Goal: Information Seeking & Learning: Find specific fact

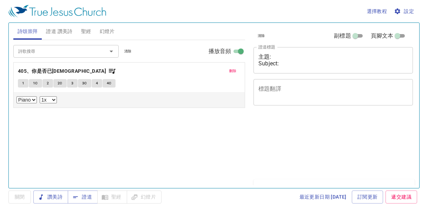
select select "1"
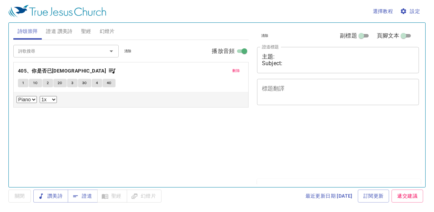
select select "1"
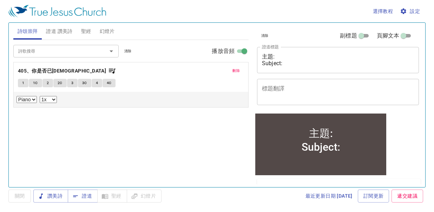
click at [89, 32] on span "聖經" at bounding box center [86, 31] width 10 height 9
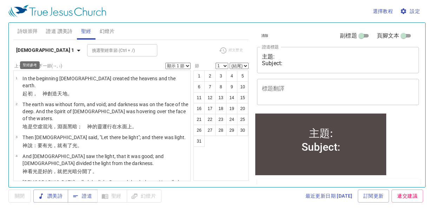
click at [74, 51] on icon "button" at bounding box center [78, 50] width 8 height 8
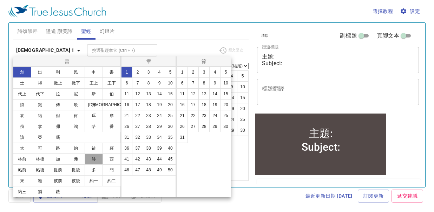
click at [99, 159] on button "腓" at bounding box center [94, 159] width 18 height 11
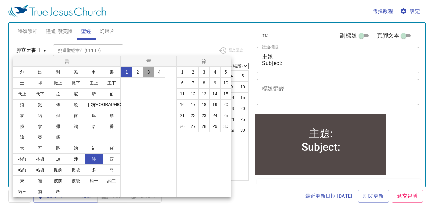
click at [149, 72] on button "3" at bounding box center [148, 72] width 11 height 11
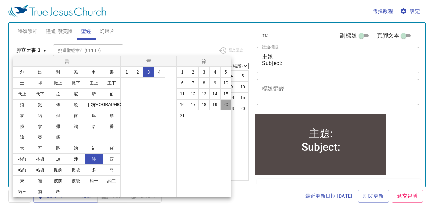
click at [228, 106] on button "20" at bounding box center [225, 104] width 11 height 11
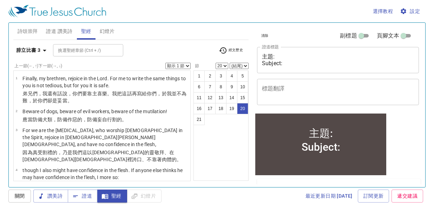
scroll to position [538, 0]
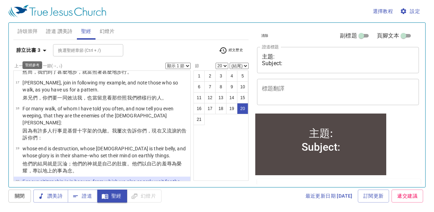
click at [42, 48] on icon "button" at bounding box center [44, 50] width 8 height 8
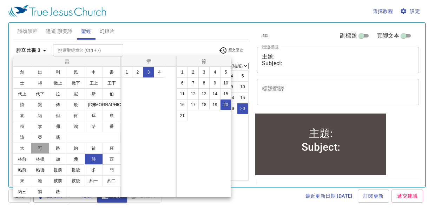
click at [40, 151] on button "可" at bounding box center [40, 148] width 18 height 11
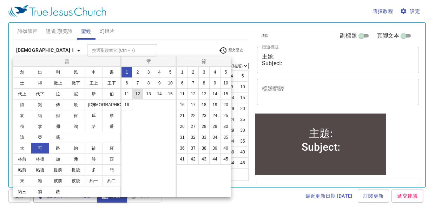
scroll to position [0, 0]
click at [211, 95] on button "14" at bounding box center [214, 93] width 11 height 11
select select "14"
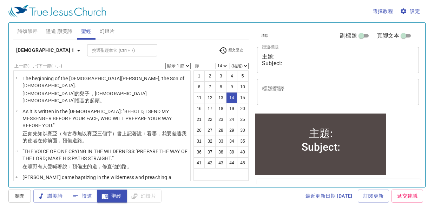
scroll to position [312, 0]
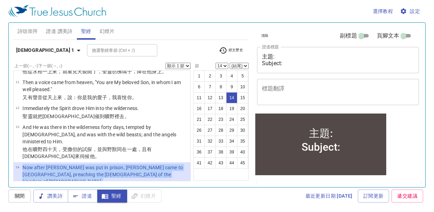
drag, startPoint x: 22, startPoint y: 116, endPoint x: 133, endPoint y: 131, distance: 111.9
click at [133, 164] on tbody "14 Now after John was put in prison, Jesus came to Galilee, preaching the gospe…" at bounding box center [101, 179] width 173 height 30
copy tbody "Now after John was put in prison, Jesus came to Galilee, preaching the gospel o…"
click at [187, 64] on select "顯示 1 節 顯示 2 節 顯示 3 節 顯示 4 節 顯示 5 節" at bounding box center [177, 66] width 25 height 6
click at [165, 63] on select "顯示 1 節 顯示 2 節 顯示 3 節 顯示 4 節 顯示 5 節" at bounding box center [177, 66] width 25 height 6
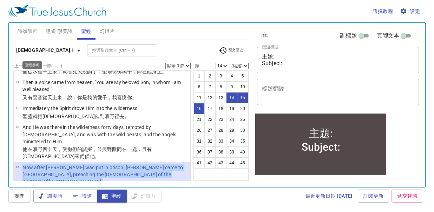
click at [74, 51] on icon "button" at bounding box center [78, 50] width 8 height 8
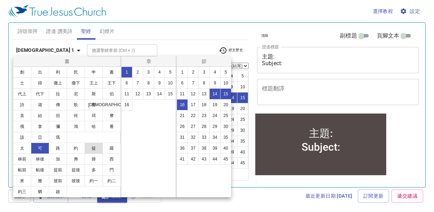
click at [94, 149] on button "徒" at bounding box center [94, 148] width 18 height 11
select select "1"
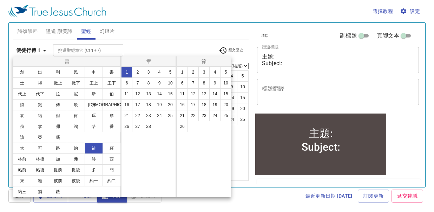
scroll to position [0, 0]
click at [181, 81] on button "6" at bounding box center [181, 83] width 11 height 11
select select "6"
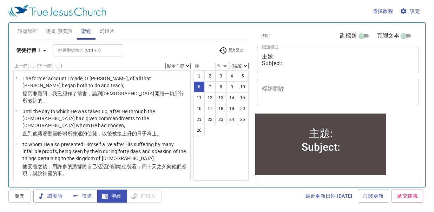
scroll to position [118, 0]
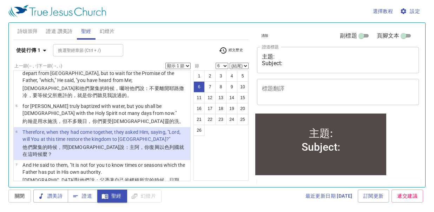
click at [187, 66] on select "顯示 1 節 顯示 2 節 顯示 3 節 顯示 4 節 顯示 5 節" at bounding box center [177, 66] width 25 height 6
click at [165, 63] on select "顯示 1 節 顯示 2 節 顯示 3 節 顯示 4 節 顯示 5 節" at bounding box center [177, 66] width 25 height 6
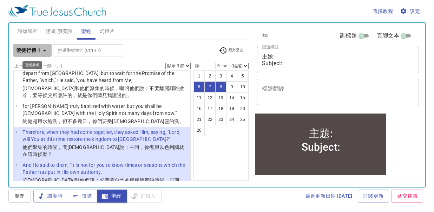
click at [44, 51] on icon "button" at bounding box center [45, 51] width 4 height 2
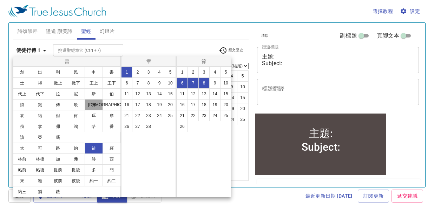
click at [94, 104] on button "賽" at bounding box center [94, 104] width 18 height 11
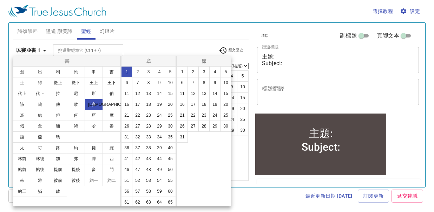
scroll to position [0, 0]
click at [154, 88] on button "9" at bounding box center [159, 82] width 11 height 11
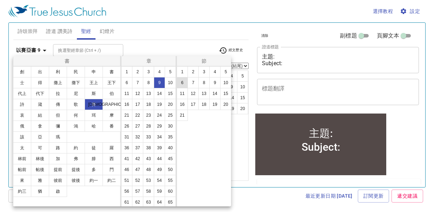
click at [181, 84] on button "6" at bounding box center [181, 82] width 11 height 11
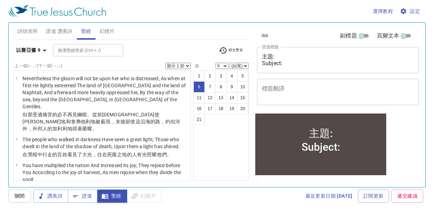
scroll to position [146, 0]
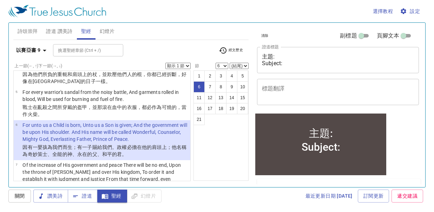
click at [189, 66] on select "顯示 1 節 顯示 2 節 顯示 3 節 顯示 4 節 顯示 5 節" at bounding box center [177, 66] width 25 height 6
click at [165, 63] on select "顯示 1 節 顯示 2 節 顯示 3 節 顯示 4 節 顯示 5 節" at bounding box center [177, 66] width 25 height 6
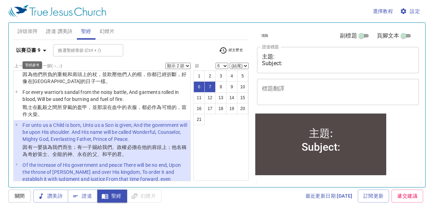
click at [45, 50] on icon "button" at bounding box center [45, 51] width 4 height 2
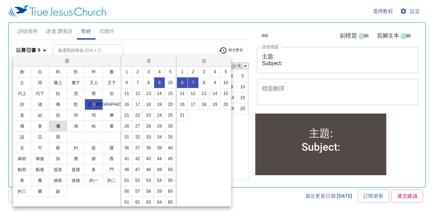
click at [60, 128] on button "彌" at bounding box center [58, 126] width 18 height 11
select select "1"
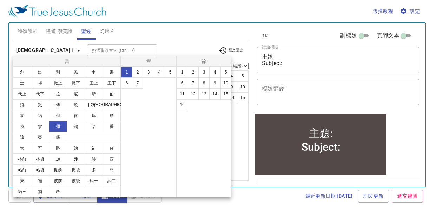
scroll to position [0, 0]
click at [168, 73] on button "5" at bounding box center [170, 72] width 11 height 11
click at [191, 73] on button "2" at bounding box center [192, 72] width 11 height 11
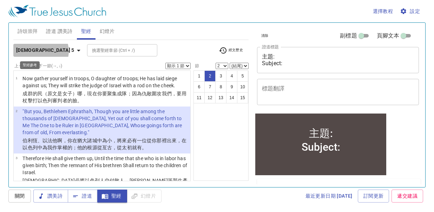
click at [74, 51] on icon "button" at bounding box center [78, 50] width 8 height 8
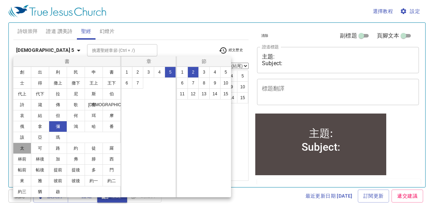
click at [25, 147] on button "太" at bounding box center [22, 148] width 18 height 11
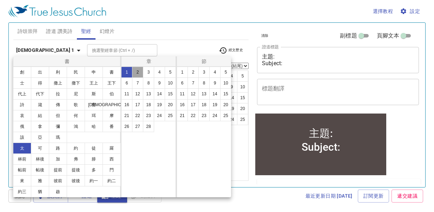
click at [139, 71] on button "2" at bounding box center [137, 72] width 11 height 11
click at [179, 74] on button "1" at bounding box center [181, 72] width 11 height 11
select select "1"
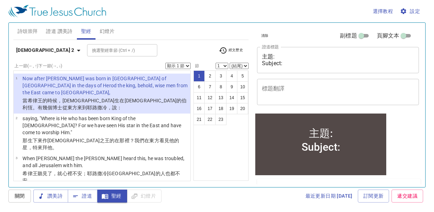
click at [186, 66] on select "顯示 1 節 顯示 2 節 顯示 3 節 顯示 4 節 顯示 5 節" at bounding box center [177, 66] width 25 height 6
click at [165, 63] on select "顯示 1 節 顯示 2 節 顯示 3 節 顯示 4 節 顯示 5 節" at bounding box center [177, 66] width 25 height 6
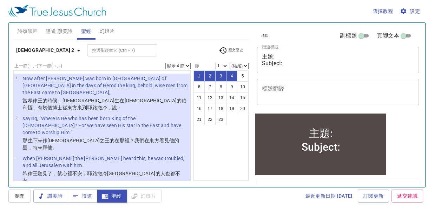
click at [187, 65] on select "顯示 1 節 顯示 2 節 顯示 3 節 顯示 4 節 顯示 5 節" at bounding box center [177, 66] width 25 height 6
select select "5"
click at [165, 63] on select "顯示 1 節 顯示 2 節 顯示 3 節 顯示 4 節 顯示 5 節" at bounding box center [177, 66] width 25 height 6
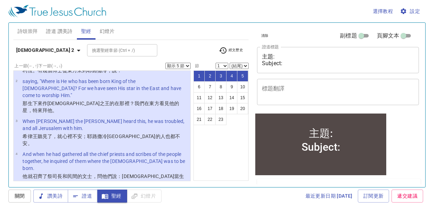
scroll to position [47, 0]
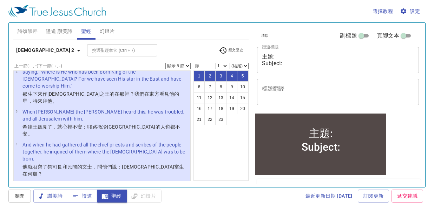
click at [129, 181] on p "So they said to him, "In Bethlehem of Judea, for thus it is written by the prop…" at bounding box center [105, 188] width 166 height 14
select select "5"
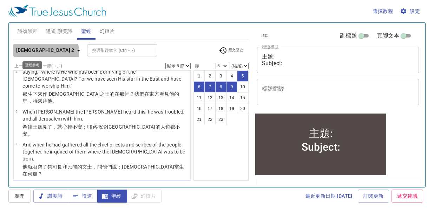
click at [74, 51] on icon "button" at bounding box center [78, 50] width 8 height 8
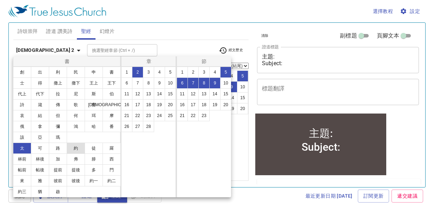
click at [80, 152] on button "約" at bounding box center [76, 148] width 18 height 11
select select "1"
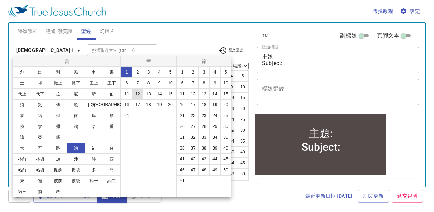
scroll to position [0, 0]
click at [125, 80] on button "6" at bounding box center [126, 83] width 11 height 11
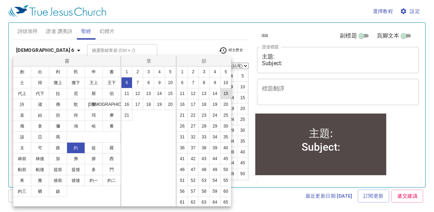
click at [220, 99] on button "15" at bounding box center [225, 93] width 11 height 11
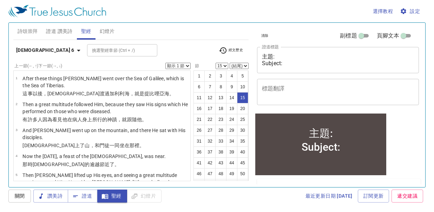
scroll to position [348, 0]
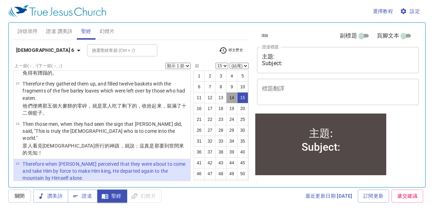
click at [226, 104] on button "14" at bounding box center [231, 97] width 11 height 11
select select "14"
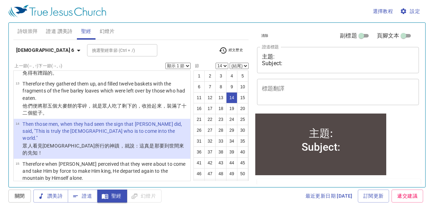
click at [188, 65] on select "顯示 1 節 顯示 2 節 顯示 3 節 顯示 4 節 顯示 5 節" at bounding box center [177, 66] width 25 height 6
click at [165, 63] on select "顯示 1 節 顯示 2 節 顯示 3 節 顯示 4 節 顯示 5 節" at bounding box center [177, 66] width 25 height 6
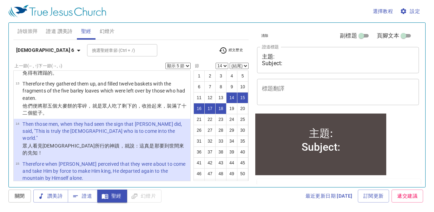
click at [186, 65] on select "顯示 1 節 顯示 2 節 顯示 3 節 顯示 4 節 顯示 5 節" at bounding box center [177, 66] width 25 height 6
select select "2"
click at [165, 63] on select "顯示 1 節 顯示 2 節 顯示 3 節 顯示 4 節 顯示 5 節" at bounding box center [177, 66] width 25 height 6
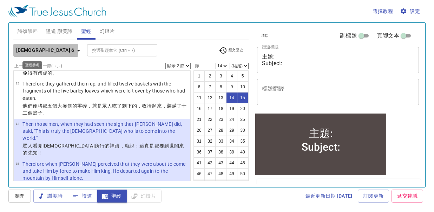
click at [77, 50] on icon "button" at bounding box center [79, 51] width 4 height 2
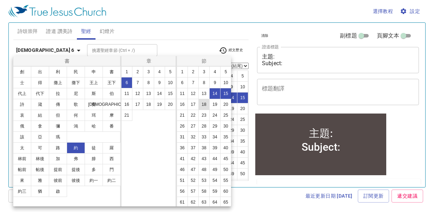
click at [198, 110] on button "18" at bounding box center [203, 104] width 11 height 11
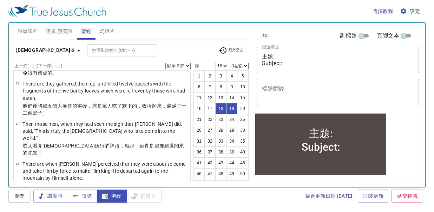
scroll to position [419, 0]
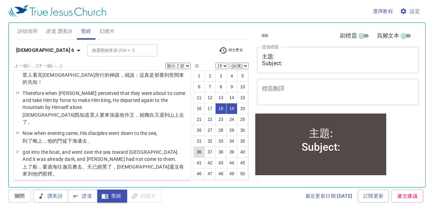
click at [205, 158] on button "36" at bounding box center [198, 152] width 11 height 11
select select "36"
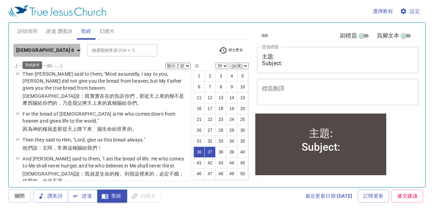
click at [74, 50] on icon "button" at bounding box center [78, 50] width 8 height 8
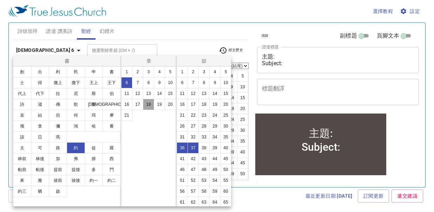
click at [149, 102] on button "18" at bounding box center [148, 104] width 11 height 11
select select "1"
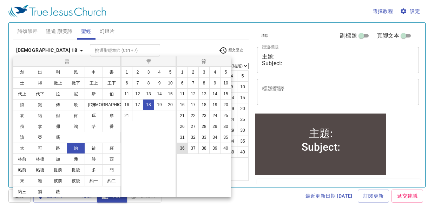
click at [185, 149] on button "36" at bounding box center [181, 148] width 11 height 11
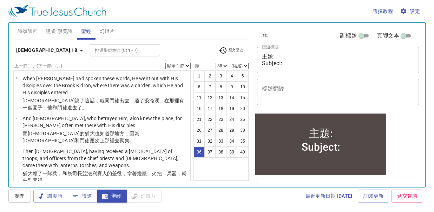
scroll to position [1038, 0]
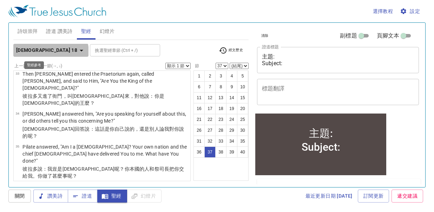
click at [77, 52] on icon "button" at bounding box center [81, 50] width 8 height 8
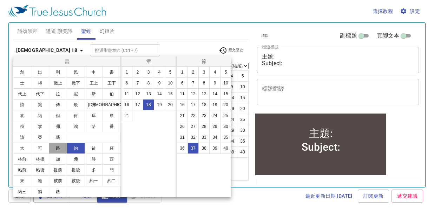
click at [55, 148] on button "路" at bounding box center [58, 148] width 18 height 11
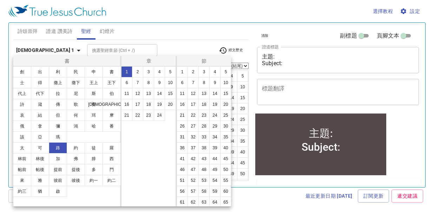
scroll to position [0, 0]
click at [159, 115] on button "24" at bounding box center [159, 115] width 11 height 11
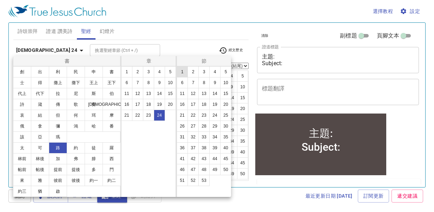
click at [185, 72] on button "1" at bounding box center [181, 71] width 11 height 11
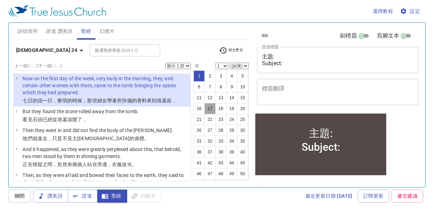
click at [204, 114] on button "17" at bounding box center [209, 108] width 11 height 11
select select "17"
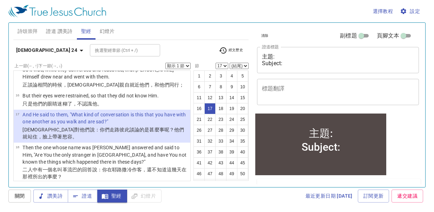
click at [187, 65] on select "顯示 1 節 顯示 2 節 顯示 3 節 顯示 4 節 顯示 5 節" at bounding box center [177, 66] width 25 height 6
click at [165, 63] on select "顯示 1 節 顯示 2 節 顯示 3 節 顯示 4 節 顯示 5 節" at bounding box center [177, 66] width 25 height 6
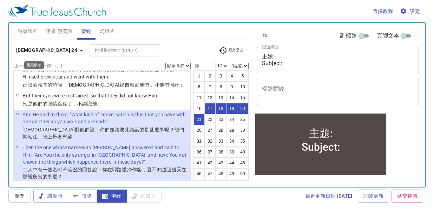
click at [77, 49] on icon "button" at bounding box center [81, 50] width 8 height 8
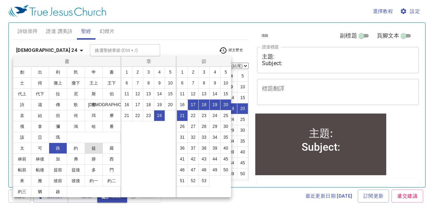
click at [93, 150] on button "徒" at bounding box center [94, 148] width 18 height 11
select select "1"
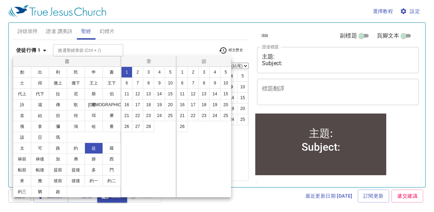
scroll to position [0, 0]
click at [204, 72] on button "3" at bounding box center [203, 72] width 11 height 11
select select "3"
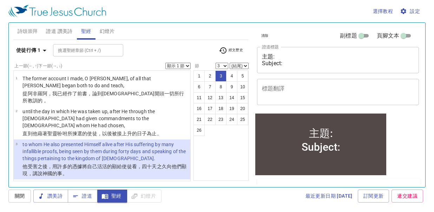
click at [188, 65] on select "顯示 1 節 顯示 2 節 顯示 3 節 顯示 4 節 顯示 5 節" at bounding box center [177, 66] width 25 height 6
click at [165, 63] on select "顯示 1 節 顯示 2 節 顯示 3 節 顯示 4 節 顯示 5 節" at bounding box center [177, 66] width 25 height 6
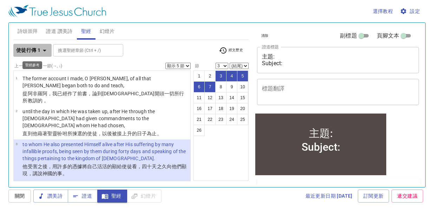
click at [44, 51] on icon "button" at bounding box center [44, 50] width 8 height 8
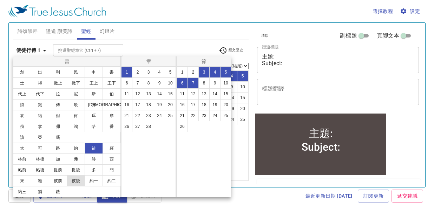
click at [75, 181] on button "彼後" at bounding box center [76, 180] width 18 height 11
select select "1"
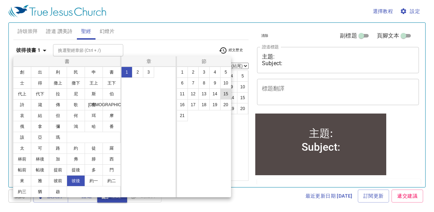
click at [223, 95] on button "15" at bounding box center [225, 93] width 11 height 11
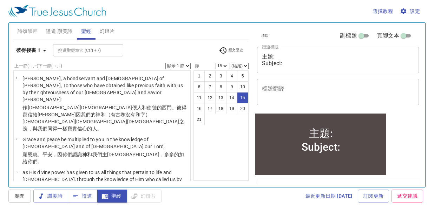
scroll to position [408, 0]
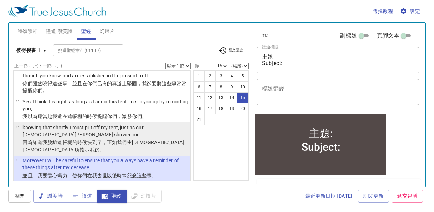
click at [128, 140] on wg2257 "主 耶穌 基督 所指示 我 的。" at bounding box center [102, 146] width 161 height 13
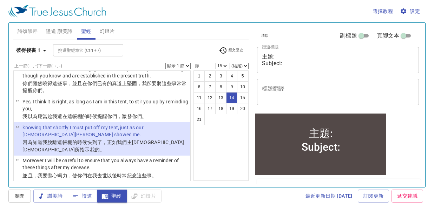
select select "14"
click at [188, 65] on select "顯示 1 節 顯示 2 節 顯示 3 節 顯示 4 節 顯示 5 節" at bounding box center [177, 66] width 25 height 6
click at [165, 63] on select "顯示 1 節 顯示 2 節 顯示 3 節 顯示 4 節 顯示 5 節" at bounding box center [177, 66] width 25 height 6
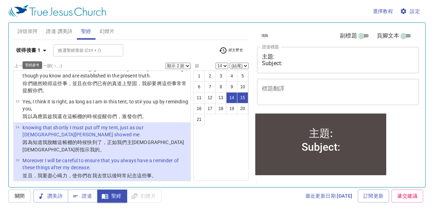
click at [46, 49] on icon "button" at bounding box center [44, 50] width 8 height 8
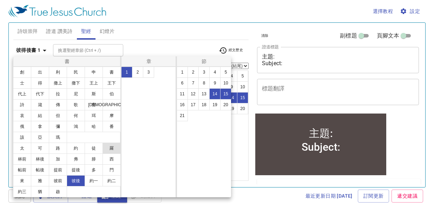
click at [111, 149] on button "羅" at bounding box center [111, 148] width 18 height 11
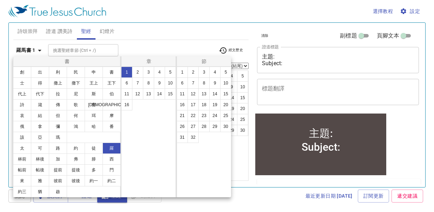
select select "1"
click at [174, 73] on button "5" at bounding box center [170, 72] width 11 height 11
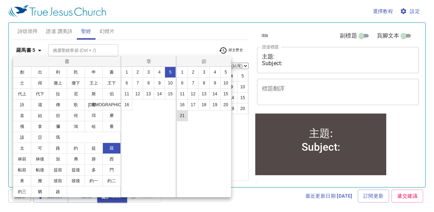
click at [180, 116] on button "21" at bounding box center [181, 115] width 11 height 11
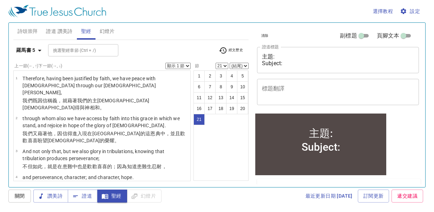
scroll to position [538, 0]
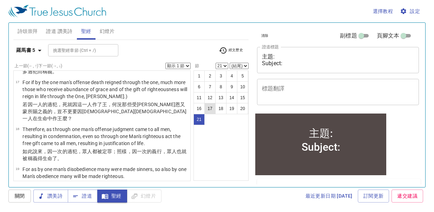
click at [211, 110] on button "17" at bounding box center [209, 108] width 11 height 11
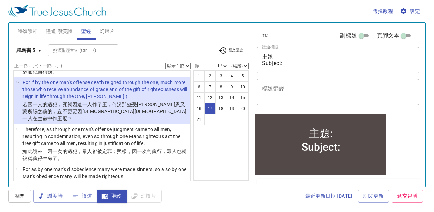
scroll to position [446, 0]
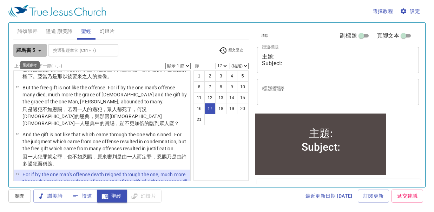
click at [41, 51] on icon "button" at bounding box center [39, 50] width 8 height 8
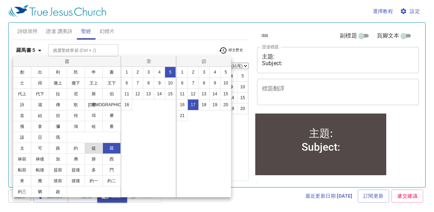
click at [92, 147] on button "徒" at bounding box center [94, 148] width 18 height 11
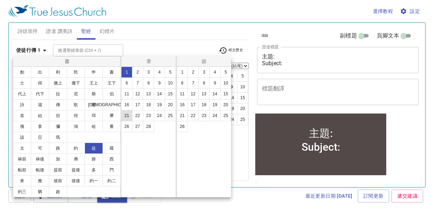
scroll to position [0, 0]
click at [136, 73] on button "2" at bounding box center [137, 72] width 11 height 11
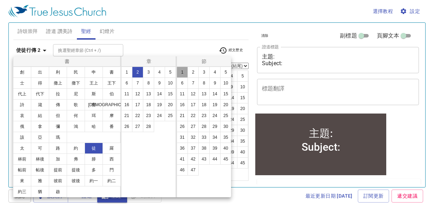
click at [185, 71] on button "1" at bounding box center [181, 72] width 11 height 11
select select "1"
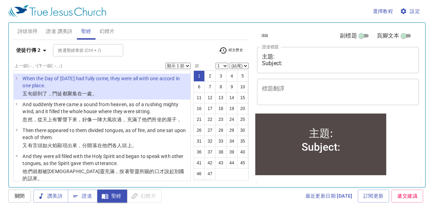
click at [187, 66] on select "顯示 1 節 顯示 2 節 顯示 3 節 顯示 4 節 顯示 5 節" at bounding box center [177, 66] width 25 height 6
click at [165, 63] on select "顯示 1 節 顯示 2 節 顯示 3 節 顯示 4 節 顯示 5 節" at bounding box center [177, 66] width 25 height 6
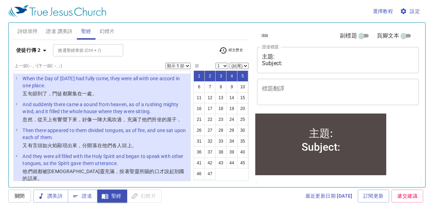
click at [187, 66] on select "顯示 1 節 顯示 2 節 顯示 3 節 顯示 4 節 顯示 5 節" at bounding box center [177, 66] width 25 height 6
select select "4"
click at [165, 63] on select "顯示 1 節 顯示 2 節 顯示 3 節 顯示 4 節 顯示 5 節" at bounding box center [177, 66] width 25 height 6
click at [202, 128] on button "26" at bounding box center [198, 130] width 11 height 11
select select "26"
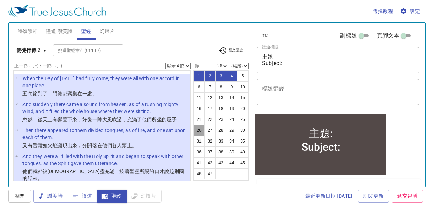
scroll to position [683, 0]
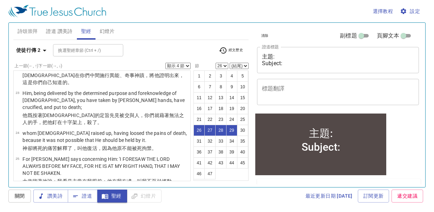
click at [187, 65] on select "顯示 1 節 顯示 2 節 顯示 3 節 顯示 4 節 顯示 5 節" at bounding box center [177, 66] width 25 height 6
select select "5"
click at [165, 63] on select "顯示 1 節 顯示 2 節 顯示 3 節 顯示 4 節 顯示 5 節" at bounding box center [177, 66] width 25 height 6
click at [196, 140] on button "31" at bounding box center [198, 141] width 11 height 11
select select "31"
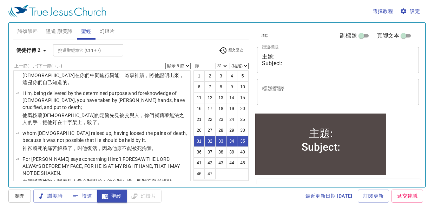
scroll to position [848, 0]
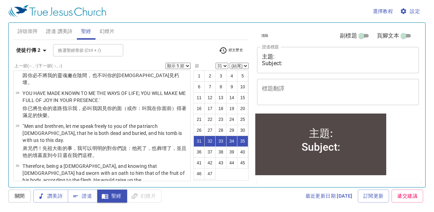
click at [187, 65] on select "顯示 1 節 顯示 2 節 顯示 3 節 顯示 4 節 顯示 5 節" at bounding box center [177, 66] width 25 height 6
select select "2"
click at [165, 63] on select "顯示 1 節 顯示 2 節 顯示 3 節 顯示 4 節 顯示 5 節" at bounding box center [177, 66] width 25 height 6
click at [208, 129] on button "27" at bounding box center [209, 130] width 11 height 11
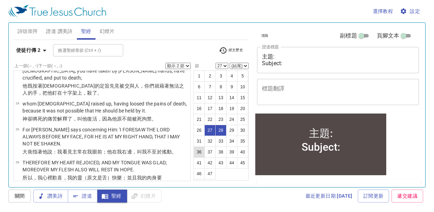
click at [201, 153] on button "36" at bounding box center [198, 152] width 11 height 11
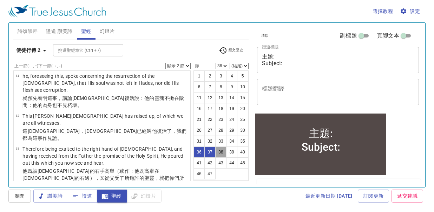
click at [223, 149] on button "38" at bounding box center [220, 152] width 11 height 11
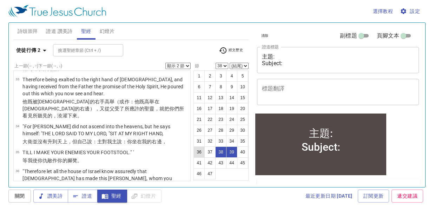
click at [197, 151] on button "36" at bounding box center [198, 152] width 11 height 11
select select "36"
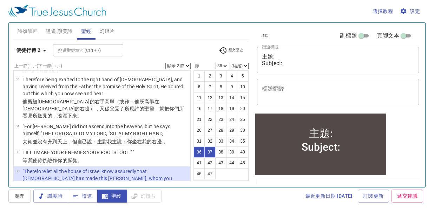
scroll to position [985, 0]
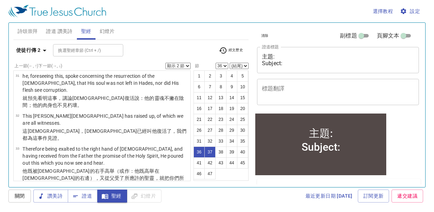
click at [187, 67] on select "顯示 1 節 顯示 2 節 顯示 3 節 顯示 4 節 顯示 5 節" at bounding box center [177, 66] width 25 height 6
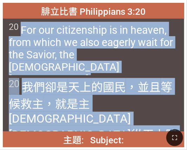
drag, startPoint x: 29, startPoint y: 38, endPoint x: 44, endPoint y: 119, distance: 82.3
click at [44, 119] on div "腓立比書 Philippians 3:20 腓立比書 Philippians 3:20 20 For our citizenship is in heaven…" at bounding box center [93, 75] width 181 height 144
copy div "For our citizenship is in heaven, from which we also eagerly wait for the Savio…"
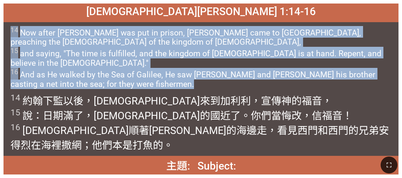
click at [96, 27] on span "14 Now after [PERSON_NAME] was put in prison, [PERSON_NAME] came to [GEOGRAPHIC…" at bounding box center [201, 57] width 381 height 63
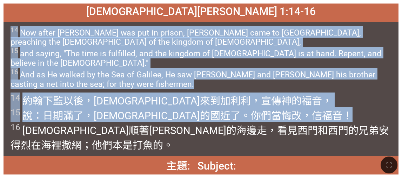
drag, startPoint x: 254, startPoint y: 118, endPoint x: 6, endPoint y: 32, distance: 261.8
click at [6, 32] on div "馬可福音 Mark 1:14-16 馬可福音 Mark 1:14-16 14 Now after John was put in prison, Jesus …" at bounding box center [201, 89] width 395 height 171
copy div "14 Now after John was put in prison, Jesus came to Galilee, preaching the gospe…"
click at [168, 34] on span "14 Now after John was put in prison, Jesus came to Galilee, preaching the gospe…" at bounding box center [201, 57] width 381 height 63
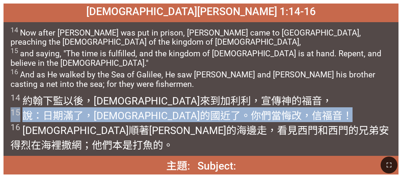
drag, startPoint x: 12, startPoint y: 113, endPoint x: 270, endPoint y: 112, distance: 258.2
click at [187, 112] on span "14 約翰 下監 以後 ，耶穌 來 到 加利利 ，宣傳 神 的福音 ， 15 說 ：日期 滿了 ，神 的國 近了 。你們當悔改 ，信 福音 ！ 16 耶穌 順…" at bounding box center [201, 121] width 381 height 59
copy wg2098 "15 說 ：日期 滿了 ，神 的國 近了 。你們當悔改 ，信 福音 ！"
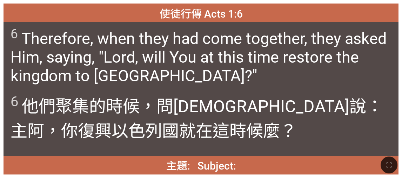
click at [124, 33] on span "6 Therefore, when they had come together, they asked Him, saying, "Lord, will Y…" at bounding box center [201, 55] width 381 height 59
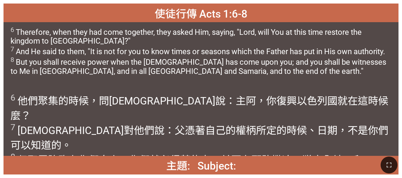
click at [79, 65] on span "6 Therefore, when they had come together, they asked Him, saying, "Lord, will Y…" at bounding box center [201, 50] width 381 height 49
click at [156, 145] on span "6 他們聚集 的時候 ，問 耶穌說 ：主 阿，你復興 以色列 國 就在 這 時候 麼 ？ 7 耶穌對 他們 說 ：父 憑著 自己的 權柄 所定 的時候 、日期…" at bounding box center [201, 136] width 381 height 88
click at [152, 94] on span "6 他們聚集 的時候 ，問 耶穌說 ：主 阿，你復興 以色列 國 就在 這 時候 麼 ？ 7 耶穌對 他們 說 ：父 憑著 自己的 權柄 所定 的時候 、日期…" at bounding box center [201, 136] width 381 height 88
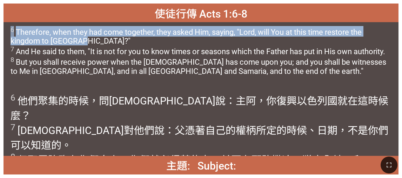
drag, startPoint x: 78, startPoint y: 41, endPoint x: 4, endPoint y: 27, distance: 74.9
click at [4, 27] on div "6 Therefore, when they had come together, they asked Him, saying, "Lord, will Y…" at bounding box center [201, 55] width 395 height 67
copy span "6 Therefore, when they had come together, they asked Him, saying, "Lord, will Y…"
click at [108, 36] on span "6 Therefore, when they had come together, they asked Him, saying, "Lord, will Y…" at bounding box center [201, 50] width 381 height 49
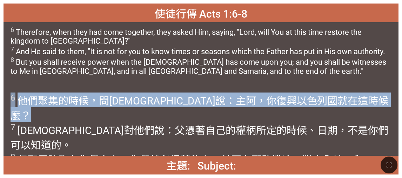
drag, startPoint x: 328, startPoint y: 99, endPoint x: 8, endPoint y: 95, distance: 320.0
click at [8, 95] on div "6 他們聚集 的時候 ，問 耶穌說 ：主 阿，你復興 以色列 國 就在 這 時候 麼 ？ 7 耶穌對 他們 說 ：父 憑著 自己的 權柄 所定 的時候 、日期…" at bounding box center [201, 122] width 395 height 67
copy span "6 他們聚集 的時候 ，問 耶穌說 ：主 阿，你復興 以色列 國 就在 這 時候 麼 ？"
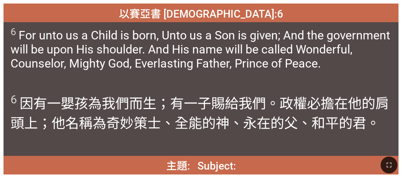
click at [61, 34] on span "6 For unto us a Child is born, Unto us a Son is given; And the government will …" at bounding box center [201, 48] width 381 height 44
click at [20, 34] on span "6 For unto us a Child is born, Unto us a Son is given; And the government will …" at bounding box center [201, 48] width 381 height 44
drag, startPoint x: 12, startPoint y: 32, endPoint x: 17, endPoint y: 40, distance: 9.4
click at [17, 40] on span "6 For unto us a Child is born, Unto us a Son is given; And the government will …" at bounding box center [201, 48] width 381 height 44
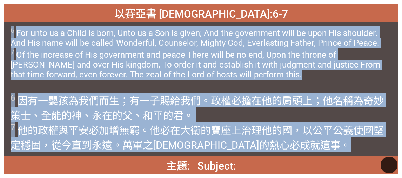
drag, startPoint x: 274, startPoint y: 146, endPoint x: 6, endPoint y: 28, distance: 293.5
click at [6, 28] on div "以賽亞書 Isaiah 9:6-7 以賽亞書 Isaiah 9:6-7 6 For unto us a Child is born, Unto us a So…" at bounding box center [201, 89] width 395 height 171
copy div "6 For unto us a Child is born, Unto us a Son is given; And the government will …"
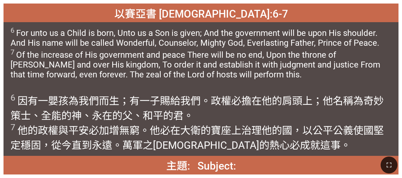
click at [140, 14] on div "以賽亞書 Isaiah 9:6-7" at bounding box center [201, 13] width 395 height 19
click at [157, 22] on div "6 For unto us a Child is born, Unto us a Son is given; And the government will …" at bounding box center [201, 55] width 395 height 67
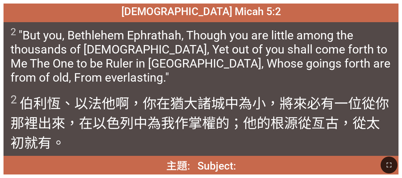
click at [104, 22] on div "彌迦書 Micah 5:2" at bounding box center [201, 13] width 395 height 19
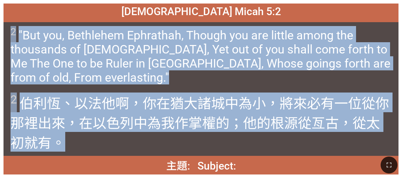
drag, startPoint x: 65, startPoint y: 147, endPoint x: 7, endPoint y: 26, distance: 134.2
click at [7, 26] on div "彌迦書 Micah 5:2 彌迦書 Micah 5:2 2 "But you, Bethlehem Ephrathah, Though you are lit…" at bounding box center [201, 89] width 395 height 171
copy div "2 "But you, Bethlehem Ephrathah, Though you are little among the thousands of J…"
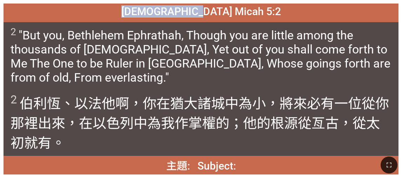
drag, startPoint x: 245, startPoint y: 14, endPoint x: 156, endPoint y: 14, distance: 89.1
click at [156, 14] on div "彌迦書 Micah 5:2" at bounding box center [201, 13] width 395 height 19
copy span "彌迦書 Micah 5:2"
click at [163, 12] on span "彌迦書 Micah 5:2" at bounding box center [201, 11] width 160 height 12
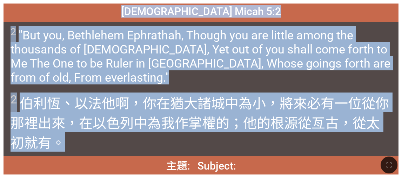
drag, startPoint x: 163, startPoint y: 12, endPoint x: 160, endPoint y: 145, distance: 133.0
click at [160, 145] on div "彌迦書 Micah 5:2 彌迦書 Micah 5:2 2 "But you, Bethlehem Ephrathah, Though you are lit…" at bounding box center [201, 89] width 395 height 171
copy div "彌迦書 Micah 5:2 彌迦書 Micah 5:2 2 "But you, Bethlehem Ephrathah, Though you are lit…"
click at [88, 38] on span "2 "But you, Bethlehem Ephrathah, Though you are little among the thousands of J…" at bounding box center [201, 55] width 381 height 58
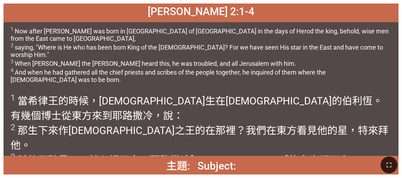
click at [133, 22] on div "1 Now after Jesus was born in Bethlehem of Judea in the days of Herod the king,…" at bounding box center [201, 55] width 395 height 67
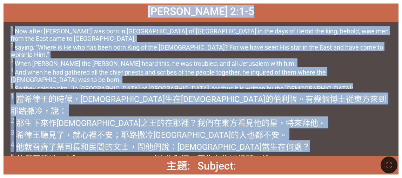
drag, startPoint x: 241, startPoint y: 135, endPoint x: 6, endPoint y: 5, distance: 269.2
click at [6, 5] on div "馬太福音 Matthew 2:1-5 馬太福音 Matthew 2:1-5 1 Now after Jesus was born in Bethlehem o…" at bounding box center [201, 89] width 395 height 171
copy div "馬太福音 Matthew 2:1-5 馬太福音 Matthew 2:1-5 1 Now after Jesus was born in Bethlehem o…"
drag, startPoint x: 267, startPoint y: 15, endPoint x: 251, endPoint y: 14, distance: 15.4
click at [187, 15] on div "馬太福音 Matthew 2:1-5" at bounding box center [201, 13] width 395 height 19
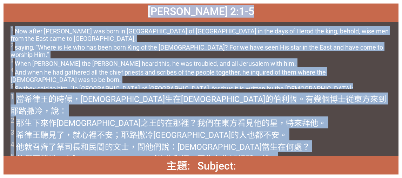
drag, startPoint x: 146, startPoint y: 11, endPoint x: 218, endPoint y: 143, distance: 151.0
click at [187, 143] on div "馬太福音 Matthew 2:1-5 馬太福音 Matthew 2:1-5 1 Now after Jesus was born in Bethlehem o…" at bounding box center [201, 89] width 395 height 171
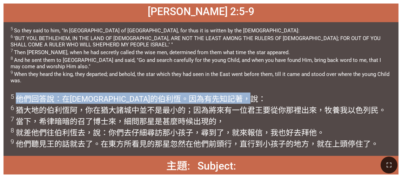
drag, startPoint x: 17, startPoint y: 98, endPoint x: 188, endPoint y: 100, distance: 170.9
click at [187, 100] on span "5 他們回答 說：在 猶太 的伯利恆 。因為 有先知 記著 ，說： 6 猶大 地 的伯利恆 阿，你 在猶大 諸城 中 並不 是 最小的 ；因為 將來有一位君王…" at bounding box center [199, 120] width 376 height 56
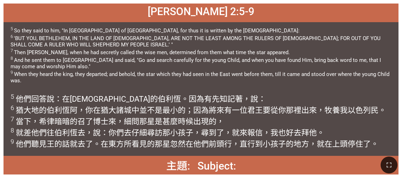
click at [185, 89] on div "5 他們回答 說：在 猶太 的伯利恆 。因為 有先知 記著 ，說： 6 猶大 地 的伯利恆 阿，你 在猶大 諸城 中 並不 是 最小的 ；因為 將來有一位君王…" at bounding box center [201, 122] width 395 height 67
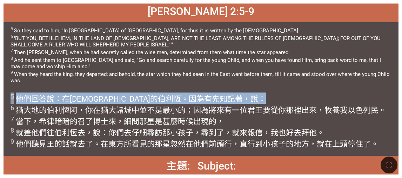
drag, startPoint x: 204, startPoint y: 96, endPoint x: 0, endPoint y: 95, distance: 204.2
click at [0, 95] on div "馬太福音 Matthew 2:5-9 馬太福音 Matthew 2:5-9 5 So they said to him, "In Bethlehem of J…" at bounding box center [201, 89] width 402 height 178
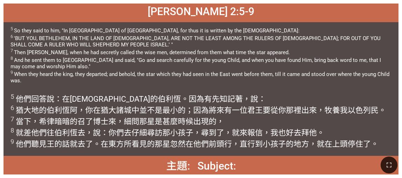
drag, startPoint x: 73, startPoint y: 28, endPoint x: 71, endPoint y: 32, distance: 4.7
click at [73, 28] on span "5 So they said to him, "In Bethlehem of Judea, for thus it is written by the pr…" at bounding box center [201, 55] width 381 height 58
drag, startPoint x: 14, startPoint y: 29, endPoint x: 24, endPoint y: 29, distance: 9.8
click at [24, 29] on span "5 So they said to him, "In Bethlehem of Judea, for thus it is written by the pr…" at bounding box center [201, 55] width 381 height 58
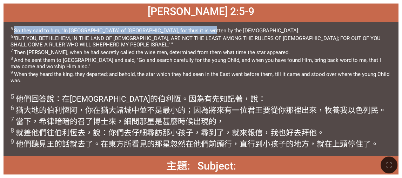
drag, startPoint x: 204, startPoint y: 29, endPoint x: 13, endPoint y: 29, distance: 190.9
click at [13, 29] on span "5 So they said to him, "In Bethlehem of Judea, for thus it is written by the pr…" at bounding box center [201, 55] width 381 height 58
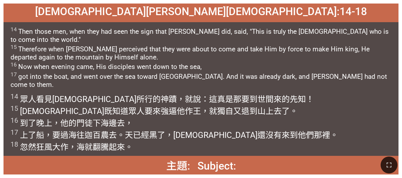
click at [74, 29] on span "14 Then those men, when they had seen the sign that Jesus did, said, "This is t…" at bounding box center [201, 62] width 381 height 72
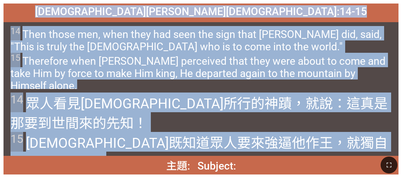
drag, startPoint x: 149, startPoint y: 12, endPoint x: 361, endPoint y: 138, distance: 246.5
click at [187, 138] on div "約翰福音 John 6:14-15 約翰福音 John 6:14-15 14 Then those men, when they had seen the s…" at bounding box center [201, 89] width 395 height 171
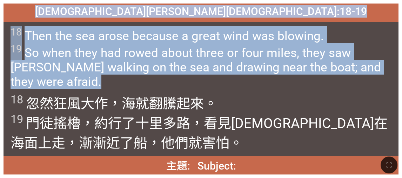
click at [88, 27] on span "18 Then the sea arose because a great wind was blowing. 19 So when they had row…" at bounding box center [201, 57] width 381 height 63
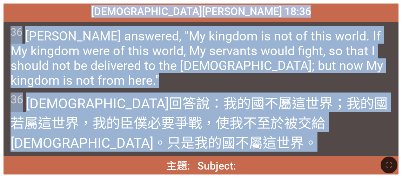
drag, startPoint x: 152, startPoint y: 13, endPoint x: 135, endPoint y: 142, distance: 130.2
click at [135, 142] on div "約翰福音 John 18:36 約翰福音 John 18:36 36 Jesus answered, "My kingdom is not of this w…" at bounding box center [201, 89] width 395 height 171
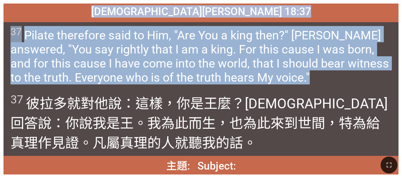
click at [100, 29] on span "37 Pilate therefore said to Him, "Are You a king then?" Jesus answered, "You sa…" at bounding box center [201, 55] width 381 height 58
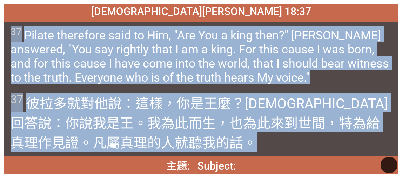
drag, startPoint x: 145, startPoint y: 145, endPoint x: 8, endPoint y: 32, distance: 177.9
click at [8, 32] on div "約翰福音 John 18:37 約翰福音 John 18:37 37 Pilate therefore said to Him, "Are You a kin…" at bounding box center [201, 89] width 395 height 171
click at [33, 90] on div "37 彼拉多 就 對他 說 ：這樣 ，你 是 王 麼？耶穌 回答 說：你 說 我 是 王 。我 為 此 而生 ，也 為 此 來 到 世間 ，特為給 真理 作見…" at bounding box center [201, 122] width 395 height 67
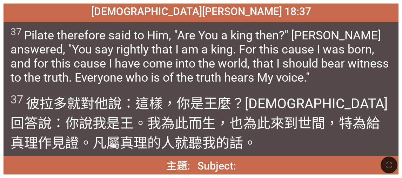
click at [187, 7] on div "約翰福音 John 18:37" at bounding box center [201, 13] width 395 height 19
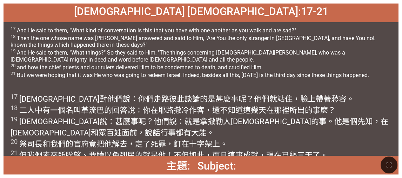
click at [136, 6] on div "路加福音 Luke 24:17-21" at bounding box center [201, 13] width 395 height 19
click at [175, 9] on span "路加福音 Luke 24:17-21" at bounding box center [201, 11] width 254 height 12
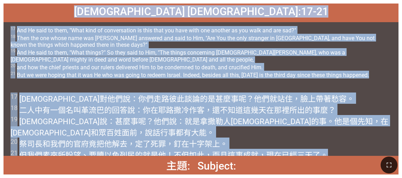
drag, startPoint x: 144, startPoint y: 12, endPoint x: 328, endPoint y: 144, distance: 226.4
click at [187, 144] on div "路加福音 Luke 24:17-21 路加福音 Luke 24:17-21 17 And He said to them, "What kind of con…" at bounding box center [201, 89] width 395 height 171
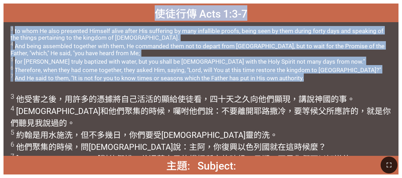
click at [187, 80] on span "3 to whom He also presented Himself alive after His suffering by many infallibl…" at bounding box center [201, 53] width 381 height 55
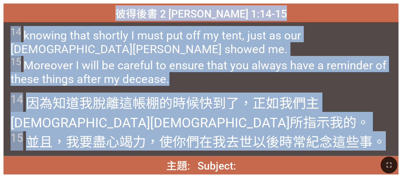
drag, startPoint x: 142, startPoint y: 11, endPoint x: 382, endPoint y: 146, distance: 274.4
click at [187, 146] on div "彼得後書 2 Peter 1:14-15 彼得後書 2 Peter 1:14-15 14 knowing that shortly I must put of…" at bounding box center [201, 89] width 395 height 171
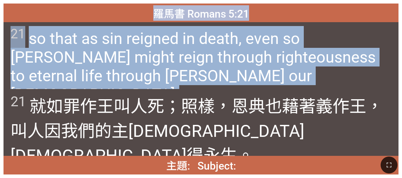
click at [187, 44] on span "21 so that as sin reigned in death, even so grace might reign through righteous…" at bounding box center [201, 65] width 381 height 78
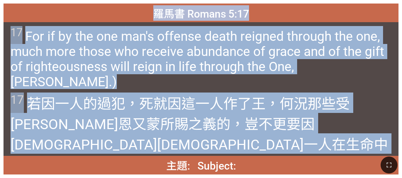
drag, startPoint x: 154, startPoint y: 13, endPoint x: 384, endPoint y: 126, distance: 256.7
click at [187, 126] on div "羅馬書 Romans 5:17 羅馬書 Romans 5:17 17 For if by the one man's offense death reigne…" at bounding box center [201, 89] width 395 height 171
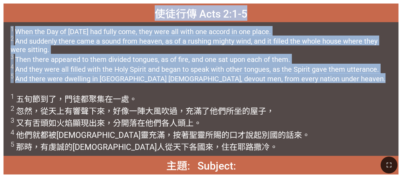
click at [187, 34] on span "1 When the Day of Pentecost had fully come, they were all with one accord in on…" at bounding box center [201, 54] width 381 height 57
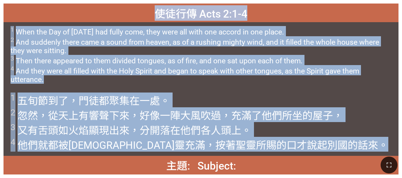
drag, startPoint x: 157, startPoint y: 14, endPoint x: 292, endPoint y: 149, distance: 190.8
click at [187, 149] on div "使徒行傳 Acts 2:1-4 使徒行傳 Acts 2:1-4 1 When the Day of Pentecost had fully come, the…" at bounding box center [201, 89] width 395 height 171
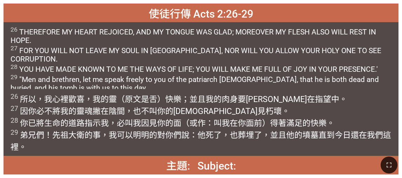
click at [140, 93] on span "26 所以 ，我 心裡 歡喜 ，我的 靈（原文是舌 ）快樂 ；並且 我的 肉身 要安居 在 指望 中。 27 因 你必不 將我的 靈魂 撇 在 陰間 ，也不 …" at bounding box center [201, 122] width 381 height 60
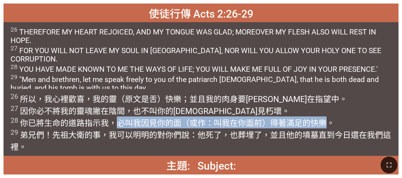
drag, startPoint x: 122, startPoint y: 122, endPoint x: 325, endPoint y: 124, distance: 202.8
click at [187, 124] on wg3427 "，必叫我 因 見你的 面 （或作：叫我在你面前）得著 滿足的快樂 。 29 弟兄們 ！先祖 大衛 的事，我可以 明明的 對 你們 說 ：他死了 ，也 葬埋了 …" at bounding box center [201, 134] width 381 height 33
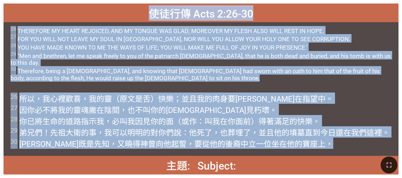
drag, startPoint x: 150, startPoint y: 13, endPoint x: 286, endPoint y: 151, distance: 193.8
click at [187, 149] on div "使徒行傳 Acts 2:26-30 使徒行傳 Acts 2:26-30 26 THEREFORE MY HEART REJOICED, AND MY TONG…" at bounding box center [201, 89] width 395 height 171
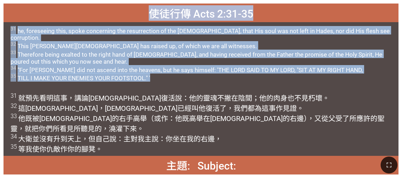
click at [187, 85] on div "31 he, foreseeing this, spoke concerning the resurrection of the Christ, that H…" at bounding box center [201, 55] width 395 height 67
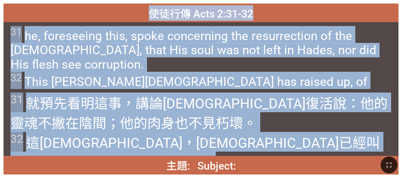
drag, startPoint x: 343, startPoint y: 145, endPoint x: -4, endPoint y: 23, distance: 368.1
click at [0, 3] on html "主題: Subject: 主題: Subject: 詩頌崇拜 詩頌崇拜 Hymnal Worship Hymnal Worship 405 使徒行傳 Acts…" at bounding box center [201, 1] width 402 height 3
click at [187, 87] on div "31 he, foreseeing this, spoke concerning the resurrection of the Christ, that H…" at bounding box center [201, 55] width 395 height 67
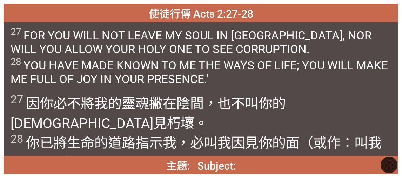
click at [187, 135] on wg4383 "（或作：叫我在你面前）得著 滿足的快樂 。" at bounding box center [196, 153] width 371 height 36
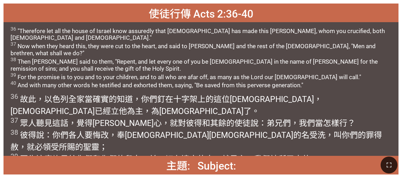
click at [187, 142] on wg2983 "所賜 的聖 靈 ； 39 因為 這應許 是 給你們 和 你們的 兒女 ，並 一切 在遠方 的人，就是 主 ─我們 神 所召來 的。 40 彼得還 用許多 話 …" at bounding box center [165, 158] width 308 height 33
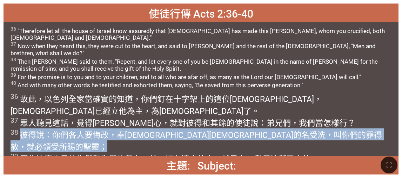
drag, startPoint x: 340, startPoint y: 124, endPoint x: 16, endPoint y: 124, distance: 323.1
click at [16, 124] on wg4160 "？ 38 彼得 說 ：你們 各人 要悔改 ，奉 耶穌 基督 的名 受洗 ，叫 你們的罪 得赦 ，就 必領受 所賜 的聖 靈 ； 39 因為 這應許 是 給你們…" at bounding box center [197, 146] width 372 height 57
drag, startPoint x: 16, startPoint y: 124, endPoint x: 41, endPoint y: 124, distance: 24.9
click at [41, 130] on wg4074 "說 ：你們 各人 要悔改 ，奉 耶穌 基督 的名 受洗 ，叫 你們的罪 得赦 ，就 必領受 所賜 的聖 靈 ； 39 因為 這應許 是 給你們 和 你們的 兒…" at bounding box center [197, 152] width 372 height 45
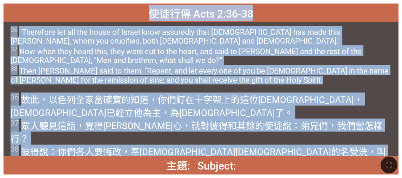
drag, startPoint x: 151, startPoint y: 11, endPoint x: 368, endPoint y: 147, distance: 255.4
click at [187, 147] on div "使徒行傳 Acts 2:36-38 使徒行傳 Acts 2:36-38 36 "Therefore let all the house of Israel k…" at bounding box center [201, 89] width 395 height 171
click at [187, 132] on span "36 故此 ，以色列 全 家 當確實的 知道 ，你們 釘在十字架 上的這位 耶穌 ，神 已經立 他 為主 ，為基督 了。 37 眾人聽見 這話，覺得扎 心 ，…" at bounding box center [201, 131] width 381 height 78
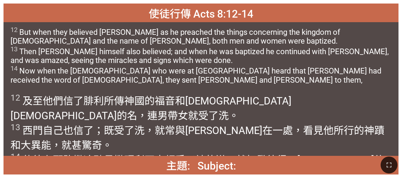
click at [187, 109] on wg1135 "就受了洗 。 13 西門 自己 也 信了 ；既 受了洗 ，就常 與腓利 在 一處，看見 他所行 的神蹟 和 大 異能 ，就 甚驚奇 。 14 使徒 在 耶路撒…" at bounding box center [198, 144] width 374 height 71
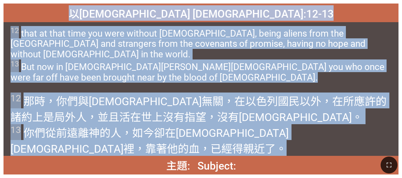
drag, startPoint x: 135, startPoint y: 11, endPoint x: 378, endPoint y: 133, distance: 271.8
click at [187, 133] on div "以弗所書 Ephesians 2:12-13 以弗所書 Ephesians 2:12-13 12 that at that time you were wit…" at bounding box center [201, 89] width 395 height 171
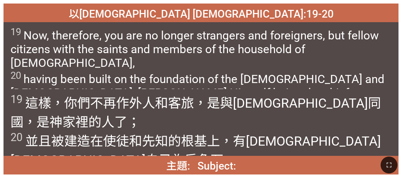
click at [187, 114] on wg2316 "家裡的人 了； 20 並且被建造 在使徒 和 先知 的根基 上 ，有基督 耶穌 自己 為 房角石 ，" at bounding box center [196, 140] width 371 height 53
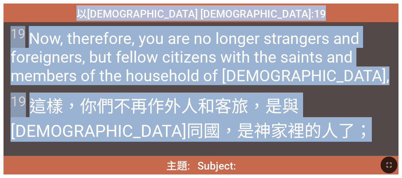
drag, startPoint x: 144, startPoint y: 11, endPoint x: 155, endPoint y: 131, distance: 120.5
click at [155, 131] on div "以弗所書 Ephesians 2:19 以弗所書 Ephesians 2:19 19 Now, therefore, you are no longer st…" at bounding box center [201, 89] width 395 height 171
click at [187, 83] on span "19 Now, therefore, you are no longer strangers and foreigners, but fellow citiz…" at bounding box center [201, 55] width 381 height 59
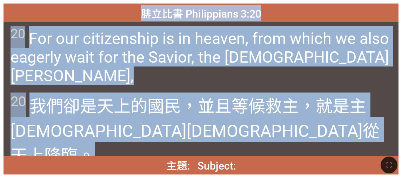
drag, startPoint x: 142, startPoint y: 13, endPoint x: 166, endPoint y: 131, distance: 120.5
click at [166, 131] on div "腓立比書 Philippians 3:20 腓立比書 Philippians 3:20 20 For our citizenship is in heaven…" at bounding box center [201, 89] width 395 height 171
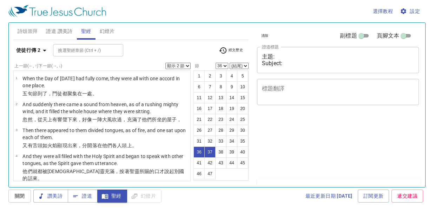
select select "2"
select select "36"
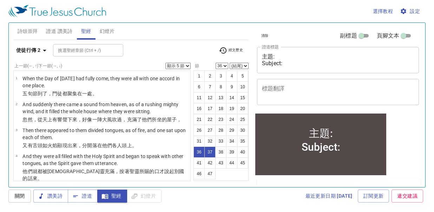
click at [165, 63] on select "顯示 1 節 顯示 2 節 顯示 3 節 顯示 4 節 顯示 5 節" at bounding box center [177, 66] width 25 height 6
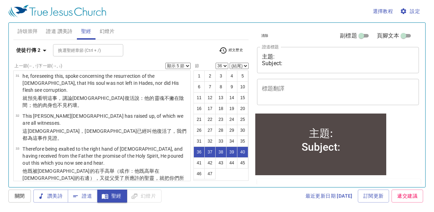
click at [185, 65] on select "顯示 1 節 顯示 2 節 顯示 3 節 顯示 4 節 顯示 5 節" at bounding box center [177, 66] width 25 height 6
click at [165, 63] on select "顯示 1 節 顯示 2 節 顯示 3 節 顯示 4 節 顯示 5 節" at bounding box center [177, 66] width 25 height 6
click at [44, 48] on icon "button" at bounding box center [44, 50] width 8 height 8
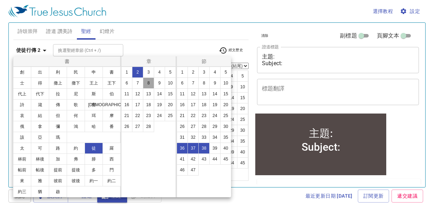
click at [152, 84] on button "8" at bounding box center [148, 83] width 11 height 11
select select "1"
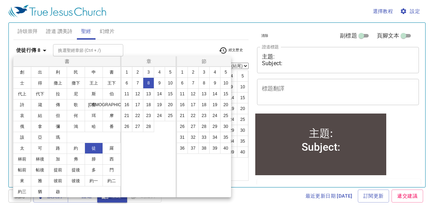
scroll to position [0, 0]
click at [191, 91] on button "12" at bounding box center [192, 93] width 11 height 11
select select "12"
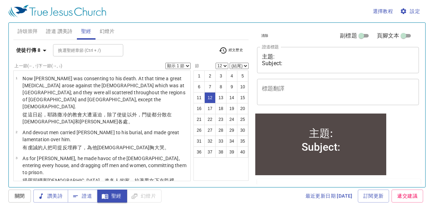
scroll to position [285, 0]
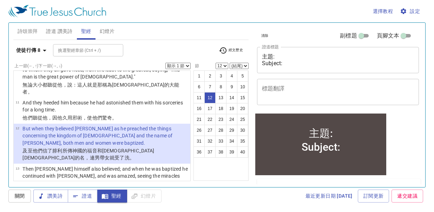
click at [187, 66] on select "顯示 1 節 顯示 2 節 顯示 3 節 顯示 4 節 顯示 5 節" at bounding box center [177, 66] width 25 height 6
click at [165, 63] on select "顯示 1 節 顯示 2 節 顯示 3 節 顯示 4 節 顯示 5 節" at bounding box center [177, 66] width 25 height 6
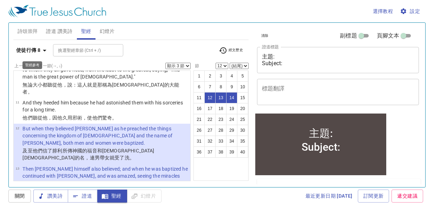
click at [44, 50] on icon "button" at bounding box center [45, 51] width 4 height 2
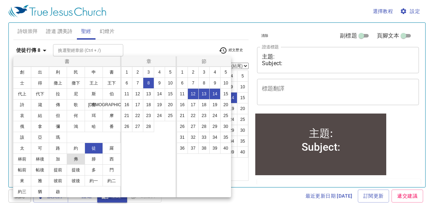
click at [78, 156] on button "弗" at bounding box center [76, 159] width 18 height 11
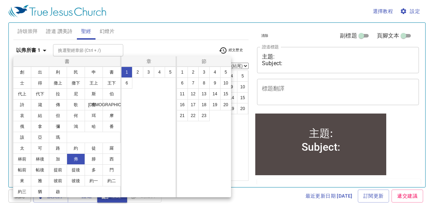
scroll to position [0, 0]
click at [0, 0] on button "2" at bounding box center [0, 0] width 0 height 0
click at [0, 0] on button "12" at bounding box center [0, 0] width 0 height 0
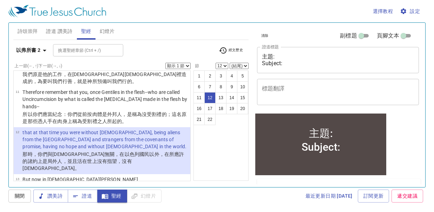
click at [186, 66] on select "顯示 1 節 顯示 2 節 顯示 3 節 顯示 4 節 顯示 5 節" at bounding box center [177, 66] width 25 height 6
click at [165, 63] on select "顯示 1 節 顯示 2 節 顯示 3 節 顯示 4 節 顯示 5 節" at bounding box center [177, 66] width 25 height 6
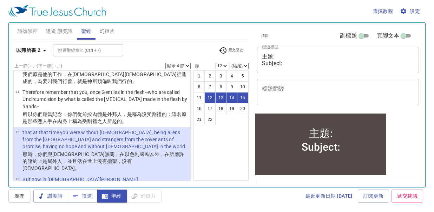
click at [189, 66] on select "顯示 1 節 顯示 2 節 顯示 3 節 顯示 4 節 顯示 5 節" at bounding box center [177, 66] width 25 height 6
select select "2"
click at [165, 63] on select "顯示 1 節 顯示 2 節 顯示 3 節 顯示 4 節 顯示 5 節" at bounding box center [177, 66] width 25 height 6
click at [236, 109] on button "19" at bounding box center [231, 108] width 11 height 11
select select "19"
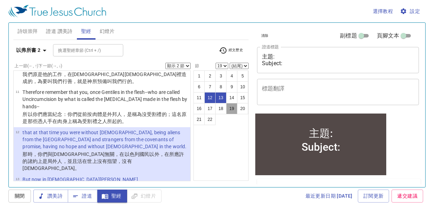
scroll to position [512, 0]
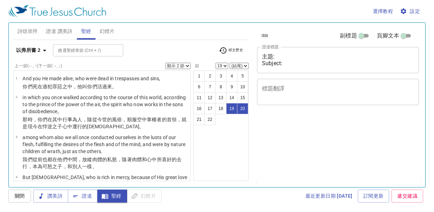
select select "2"
select select "19"
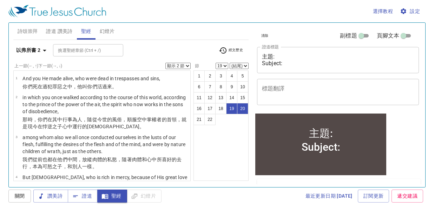
scroll to position [512, 0]
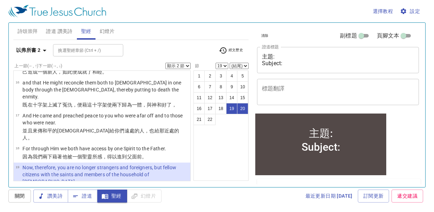
click at [189, 66] on select "顯示 1 節 顯示 2 節 顯示 3 節 顯示 4 節 顯示 5 節" at bounding box center [177, 66] width 25 height 6
select select "1"
click at [165, 63] on select "顯示 1 節 顯示 2 節 顯示 3 節 顯示 4 節 顯示 5 節" at bounding box center [177, 66] width 25 height 6
click at [41, 49] on icon "button" at bounding box center [44, 50] width 8 height 8
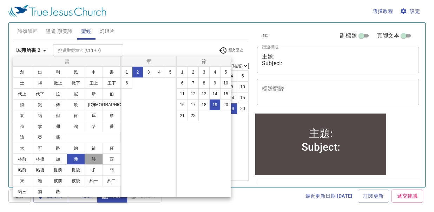
click at [97, 160] on button "腓" at bounding box center [94, 159] width 18 height 11
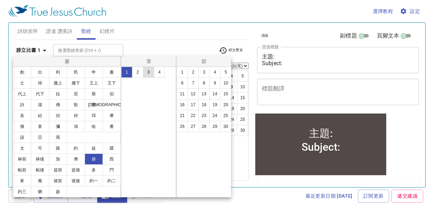
click at [149, 75] on button "3" at bounding box center [148, 72] width 11 height 11
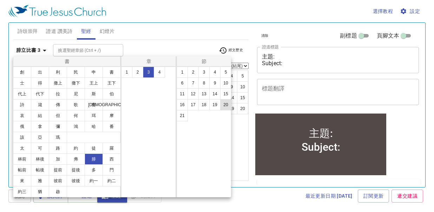
click at [224, 107] on button "20" at bounding box center [225, 104] width 11 height 11
select select "20"
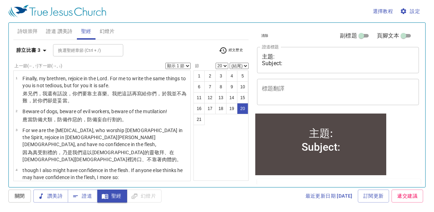
scroll to position [538, 0]
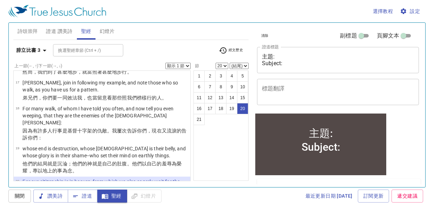
click at [186, 66] on select "顯示 1 節 顯示 2 節 顯示 3 節 顯示 4 節 顯示 5 節" at bounding box center [177, 66] width 25 height 6
click at [165, 63] on select "顯示 1 節 顯示 2 節 顯示 3 節 顯示 4 節 顯示 5 節" at bounding box center [177, 66] width 25 height 6
click at [179, 65] on select "顯示 1 節 顯示 2 節 顯示 3 節 顯示 4 節 顯示 5 節" at bounding box center [177, 66] width 25 height 6
select select "1"
click at [165, 63] on select "顯示 1 節 顯示 2 節 顯示 3 節 顯示 4 節 顯示 5 節" at bounding box center [177, 66] width 25 height 6
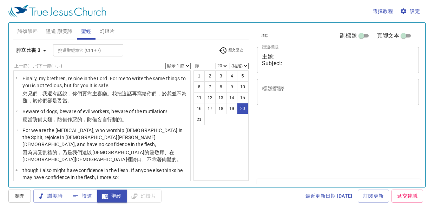
select select "20"
